Goal: Task Accomplishment & Management: Complete application form

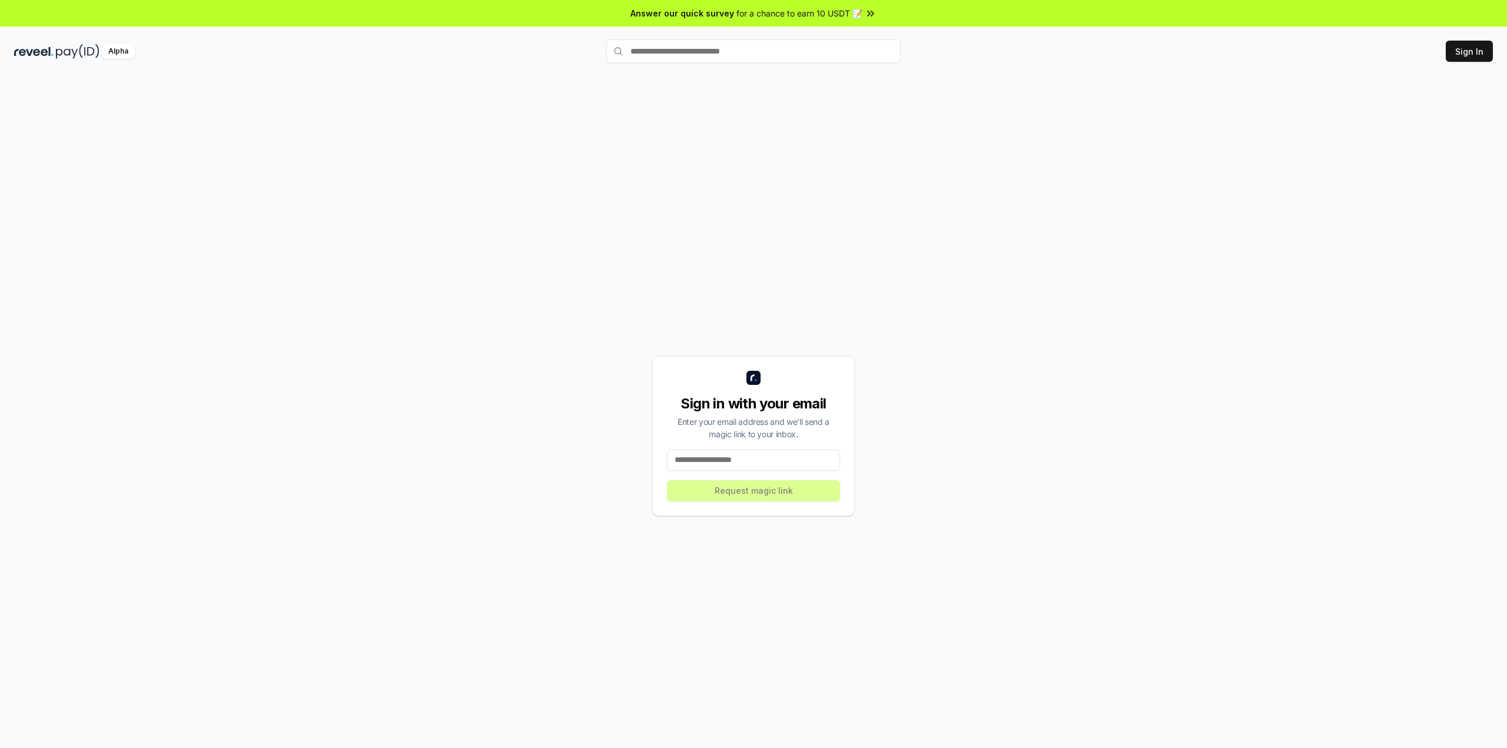
click at [751, 464] on input at bounding box center [753, 460] width 173 height 21
type input "*"
type input "**********"
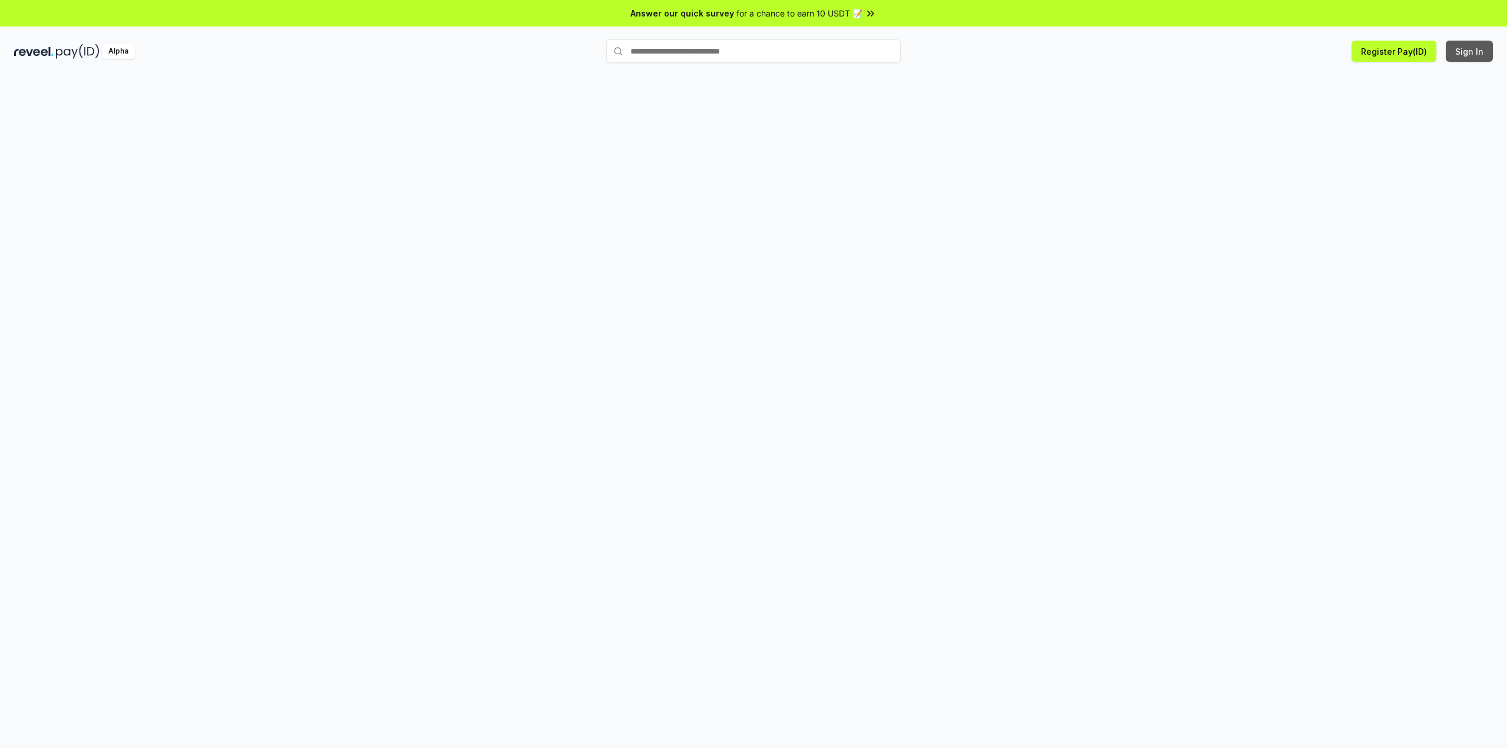
click at [1464, 47] on button "Sign In" at bounding box center [1469, 51] width 47 height 21
click at [1379, 54] on button "Register Pay(ID)" at bounding box center [1394, 51] width 85 height 21
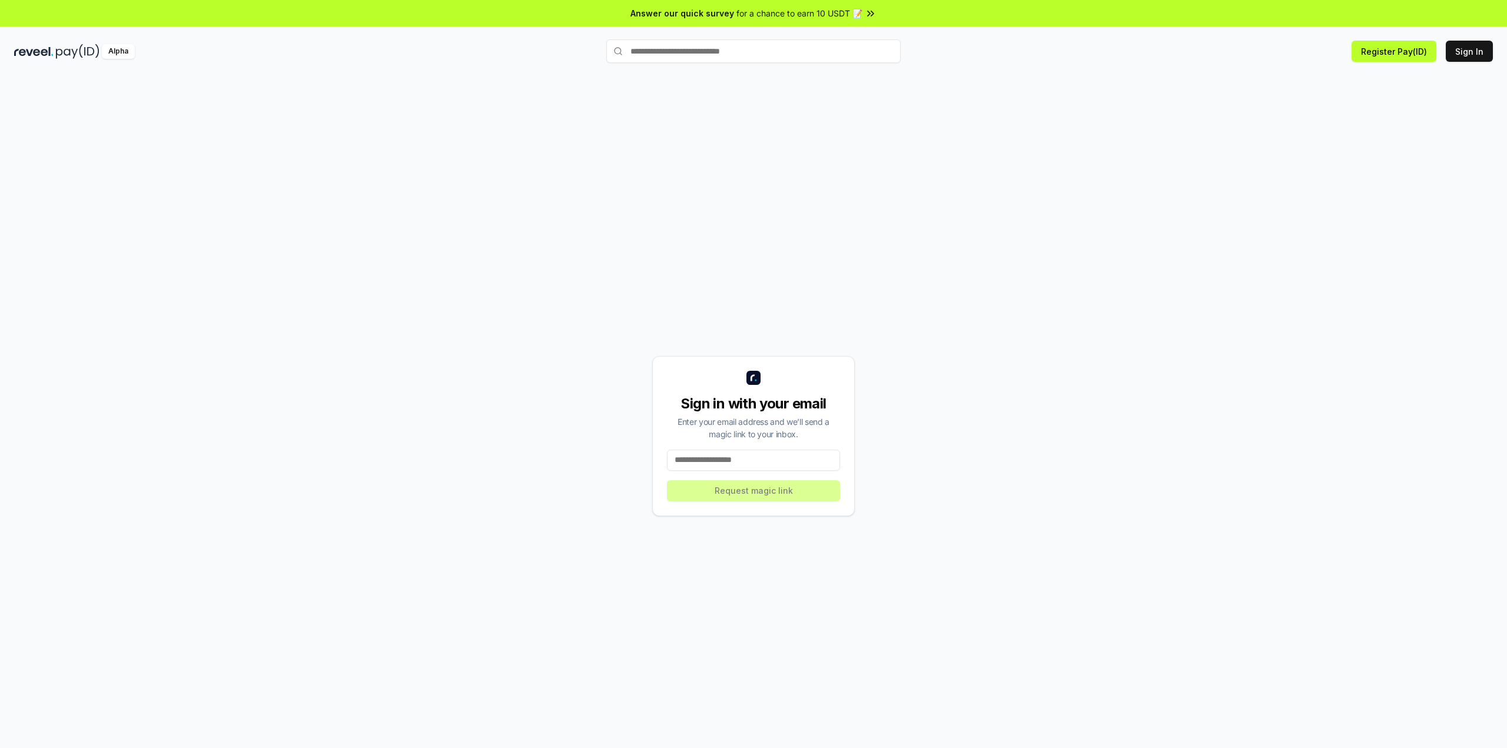
click at [1387, 62] on div "Alpha Register Pay(ID) Sign In" at bounding box center [753, 51] width 1507 height 31
click at [1386, 48] on button "Register Pay(ID)" at bounding box center [1394, 51] width 85 height 21
click at [709, 467] on input at bounding box center [753, 460] width 173 height 21
type input "*"
type input "**********"
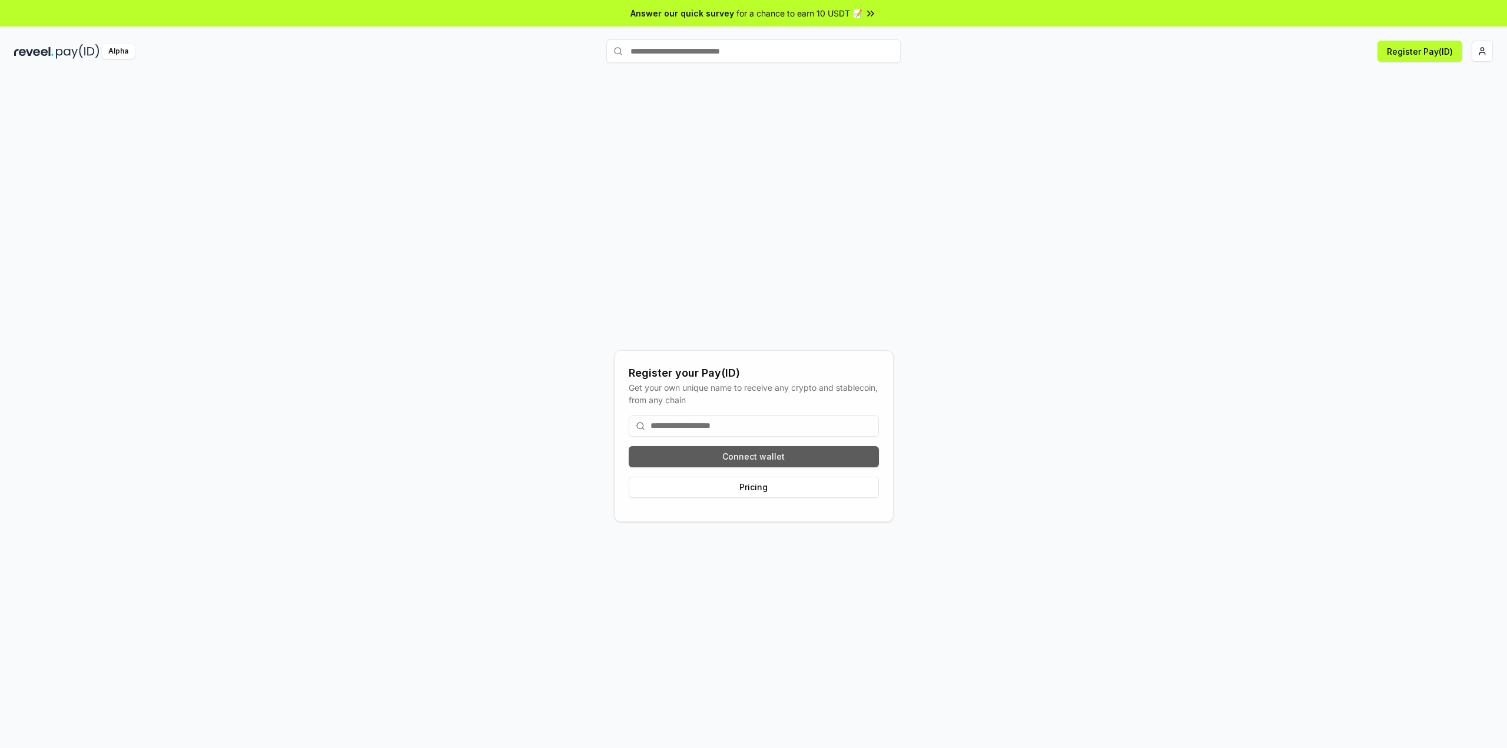
click at [787, 462] on button "Connect wallet" at bounding box center [754, 456] width 250 height 21
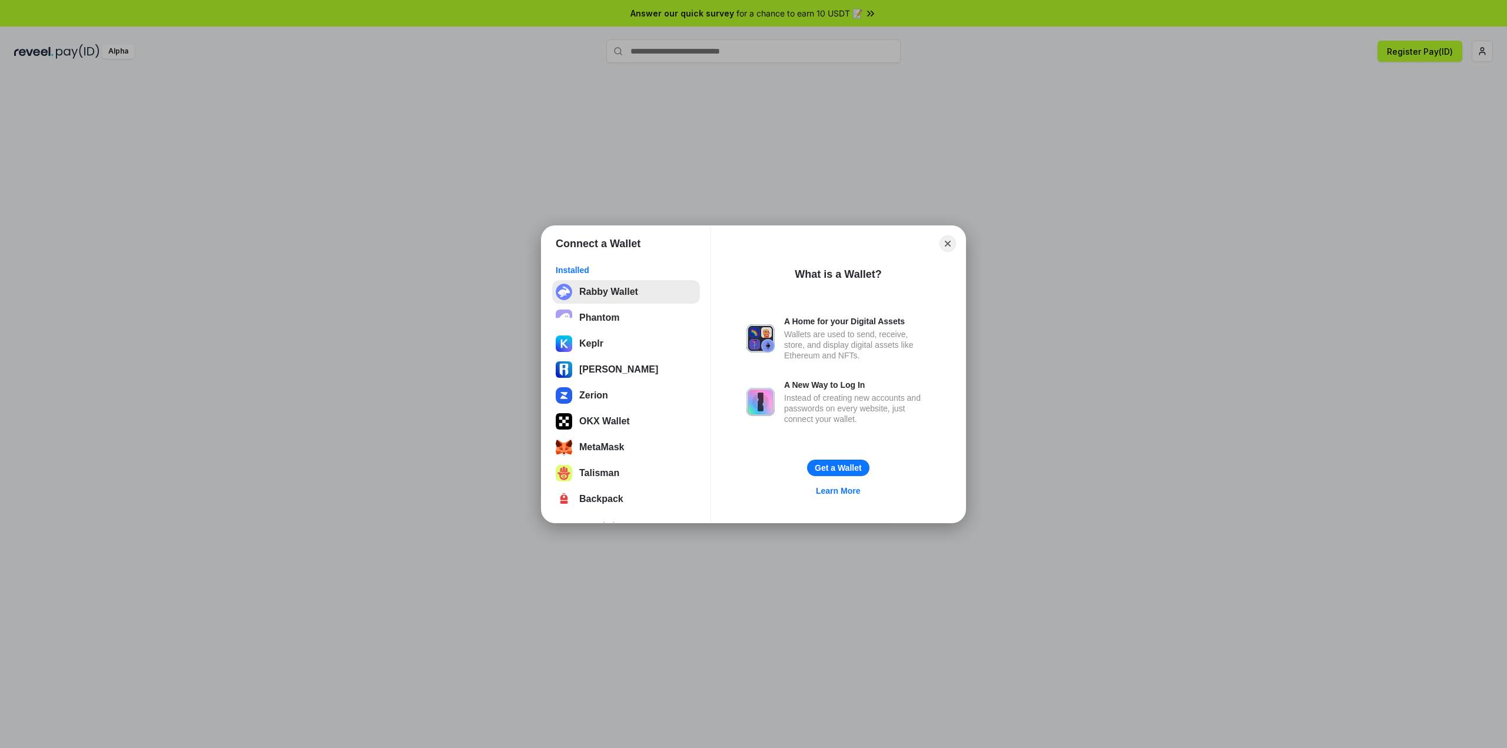
click at [586, 290] on button "Rabby Wallet" at bounding box center [626, 292] width 148 height 24
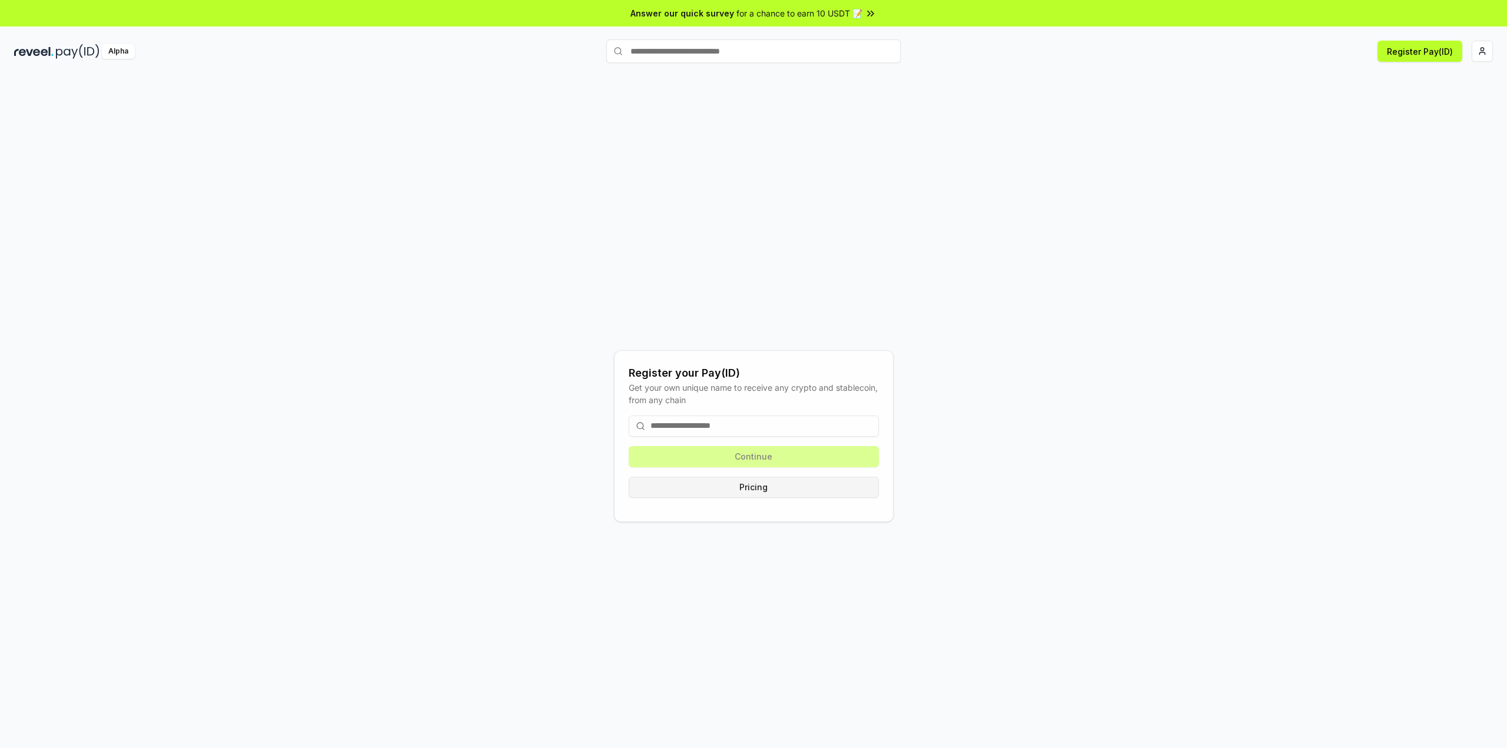
click at [753, 489] on button "Pricing" at bounding box center [754, 487] width 250 height 21
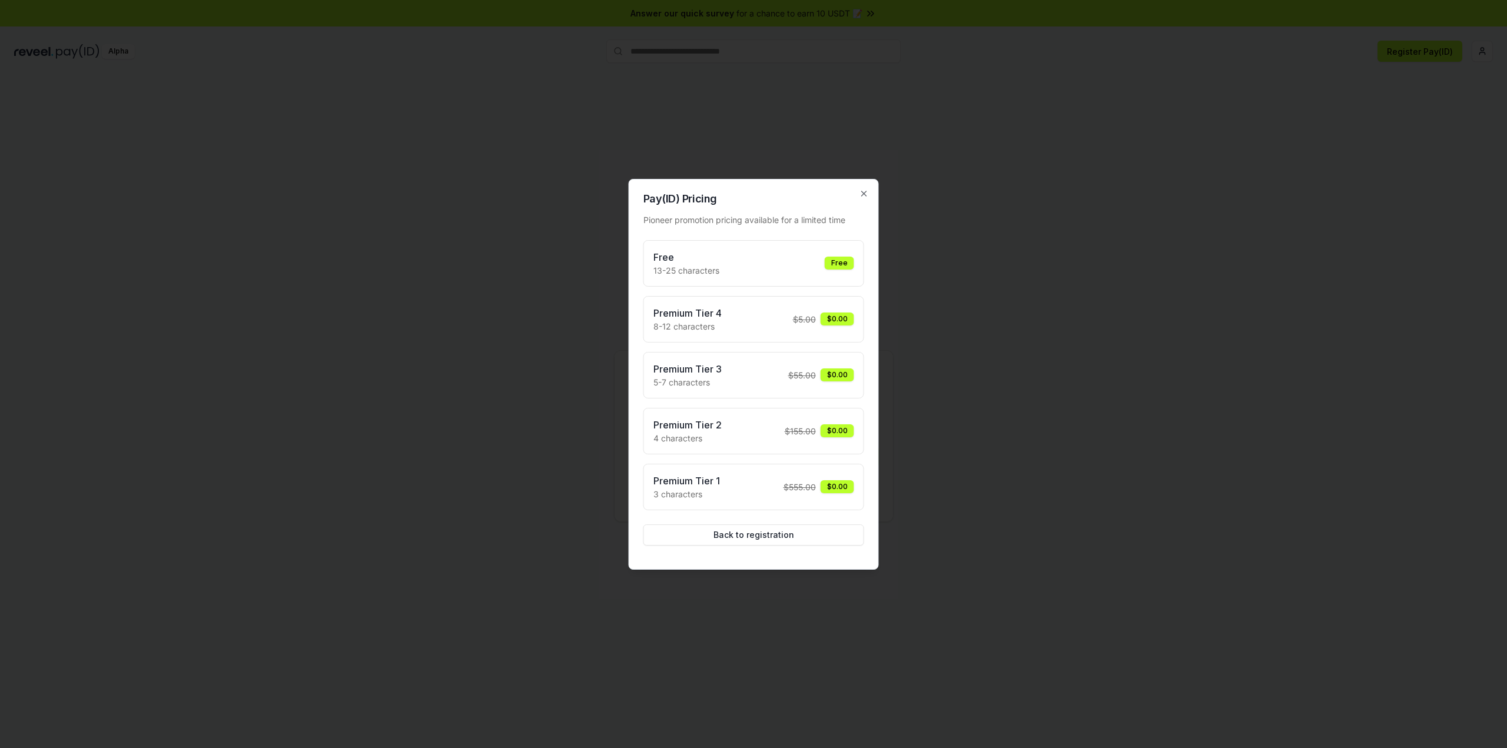
click at [838, 263] on div "Free" at bounding box center [839, 263] width 29 height 13
click at [711, 261] on h3 "Free" at bounding box center [687, 257] width 66 height 14
click at [694, 481] on h3 "Premium Tier 1" at bounding box center [687, 481] width 67 height 14
click at [748, 533] on button "Back to registration" at bounding box center [754, 535] width 221 height 21
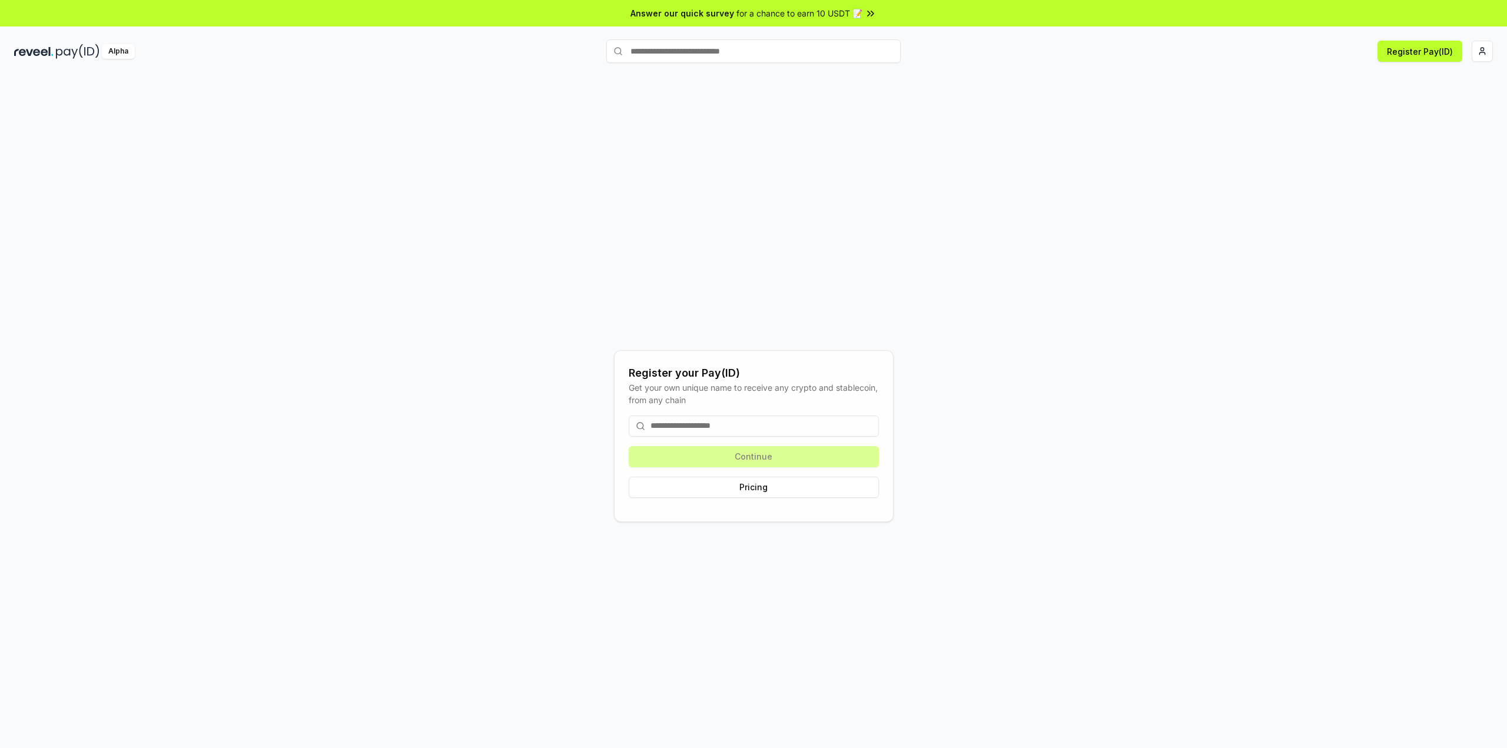
click at [687, 423] on input at bounding box center [754, 426] width 250 height 21
click at [761, 426] on input at bounding box center [754, 426] width 250 height 21
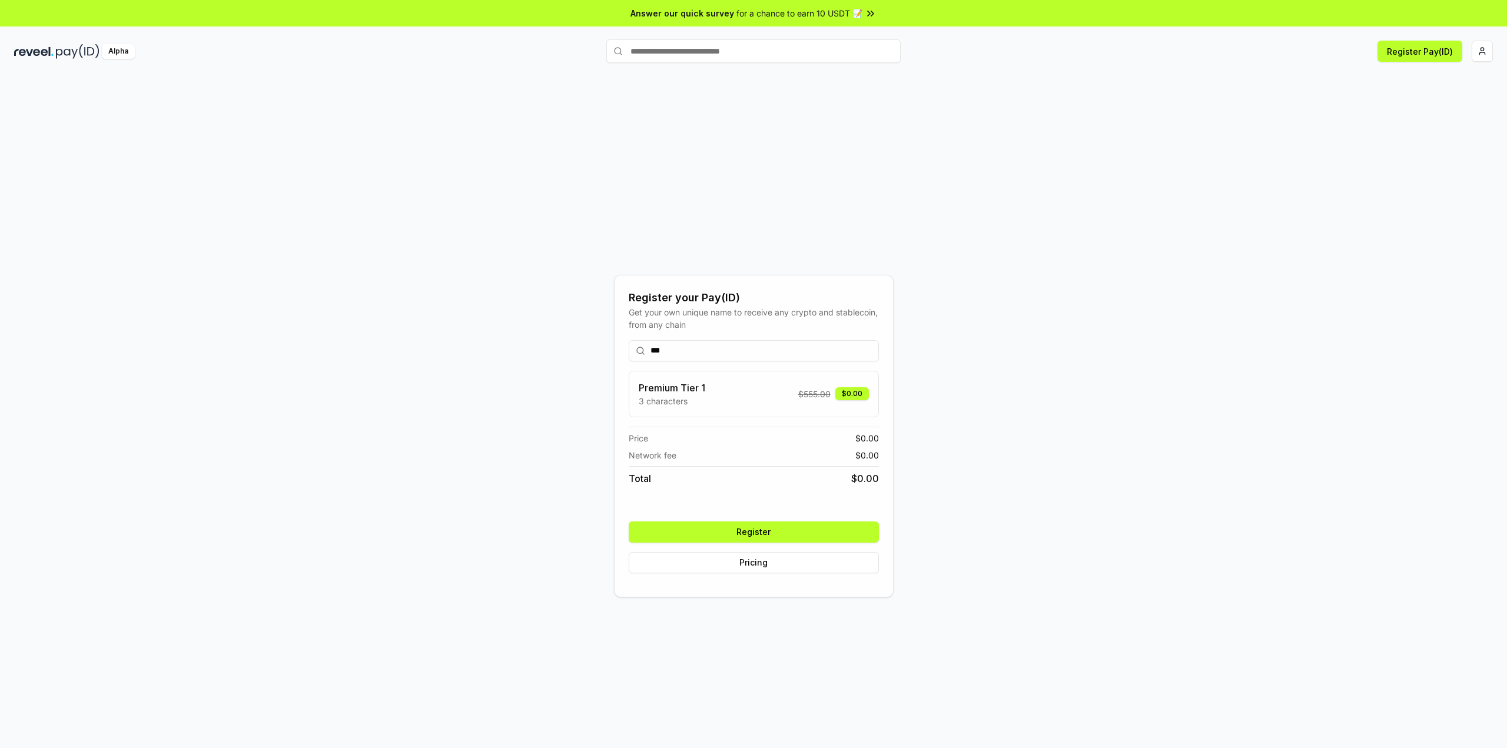
type input "***"
click at [760, 538] on button "Register" at bounding box center [754, 532] width 250 height 21
click at [782, 535] on div "*** Premium Tier 1 3 characters $ 555.00 $0.00 Price $ 0.00 Network fee $ 0.00 …" at bounding box center [754, 457] width 250 height 252
